Goal: Transaction & Acquisition: Purchase product/service

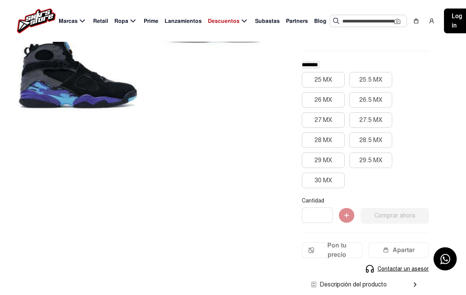
click at [42, 19] on img at bounding box center [36, 21] width 39 height 25
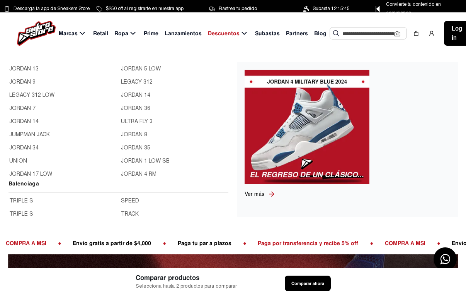
scroll to position [340, 0]
click at [133, 139] on link "JORDAN 8" at bounding box center [174, 135] width 107 height 9
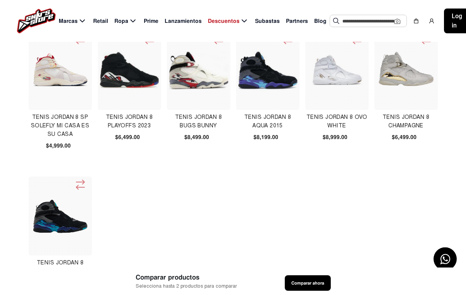
scroll to position [26, 0]
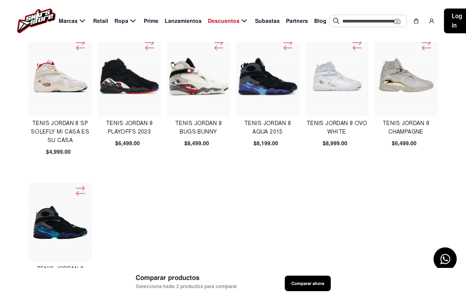
click at [57, 87] on img at bounding box center [61, 77] width 60 height 60
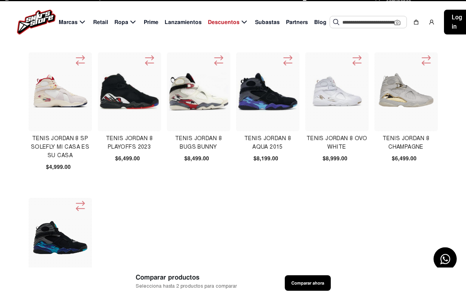
scroll to position [17, 0]
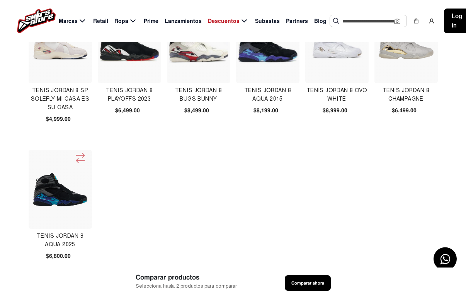
scroll to position [0, 0]
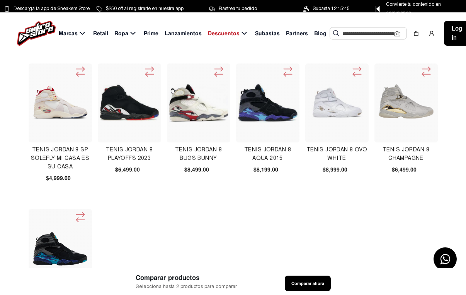
click at [2, 66] on app-submarcas "TENIS JORDAN 8 SP SOLEFLY MI CASA ES SU CASA $4,999.00 TENIS JORDAN 8 PLAYOFFS …" at bounding box center [233, 240] width 466 height 354
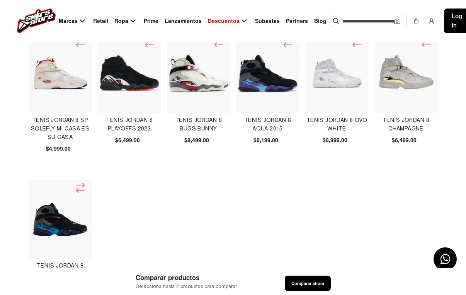
scroll to position [29, 0]
click at [57, 77] on img at bounding box center [61, 74] width 60 height 60
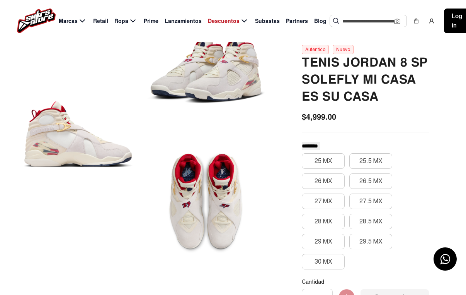
scroll to position [63, 0]
click at [331, 203] on button "27 MX" at bounding box center [323, 201] width 43 height 15
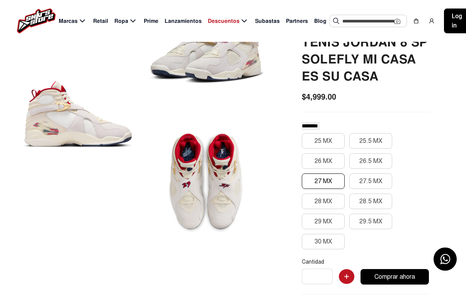
scroll to position [84, 0]
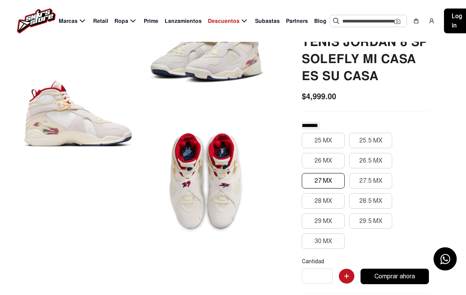
click at [209, 188] on div at bounding box center [206, 181] width 119 height 122
click at [63, 112] on div at bounding box center [78, 114] width 119 height 253
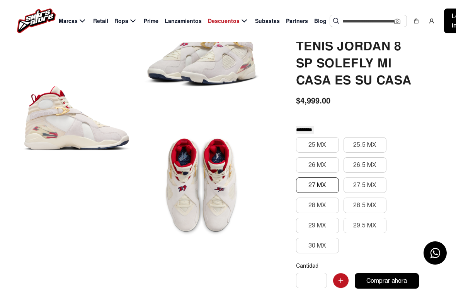
scroll to position [80, 0]
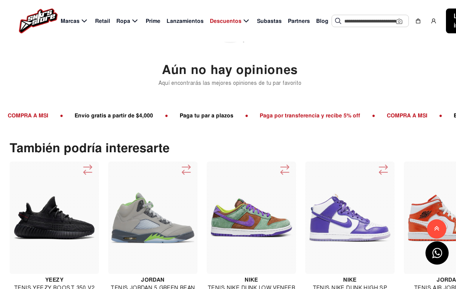
scroll to position [786, 0]
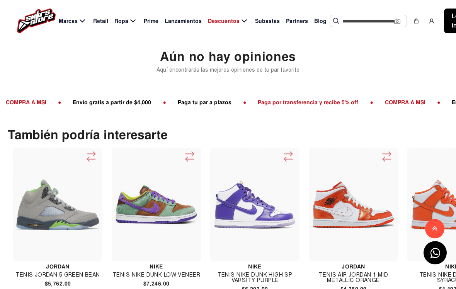
click at [58, 73] on div "Comentarios Aún no hay opiniones Aquí encontrarás las mejores opiniones de tu p…" at bounding box center [228, 13] width 456 height 163
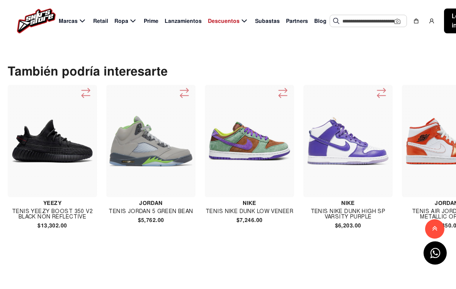
scroll to position [910, 0]
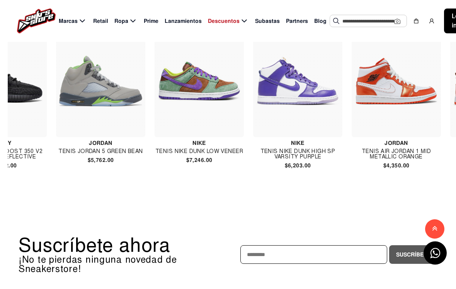
scroll to position [0, 47]
